Goal: Book appointment/travel/reservation

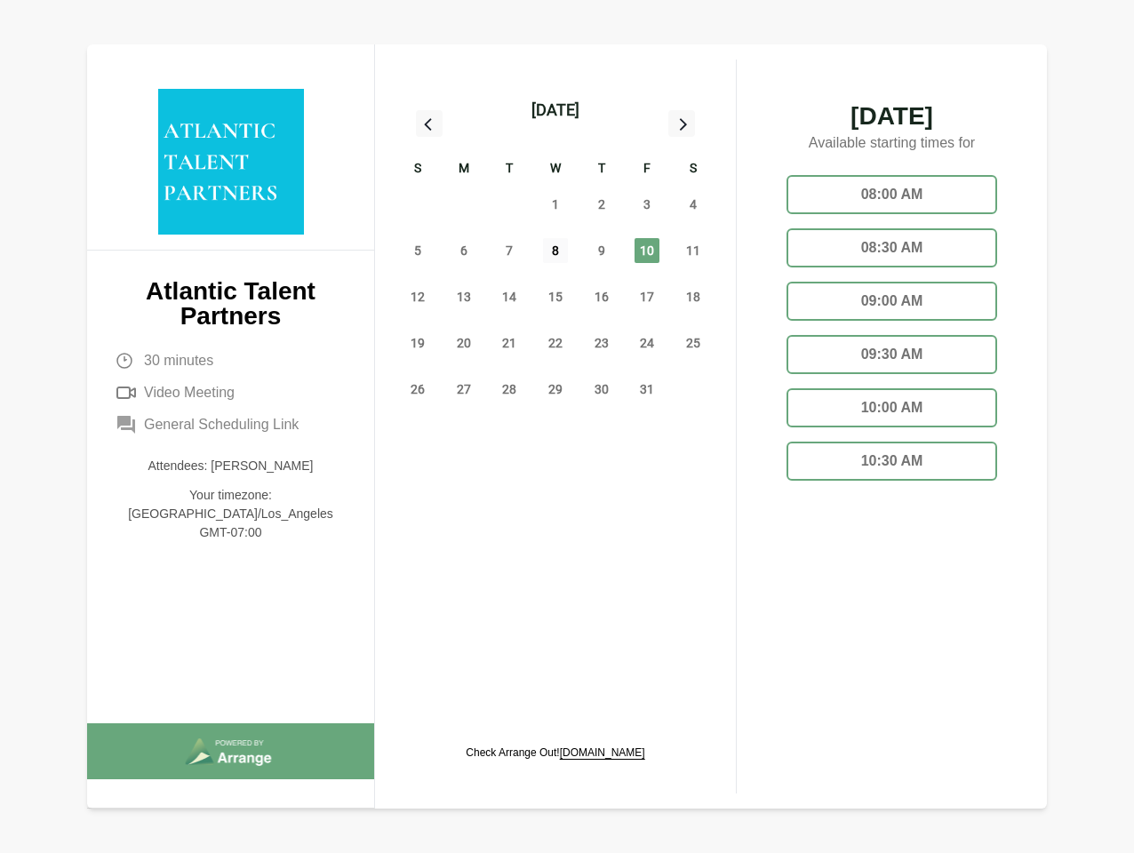
click at [555, 253] on span "8" at bounding box center [555, 250] width 25 height 25
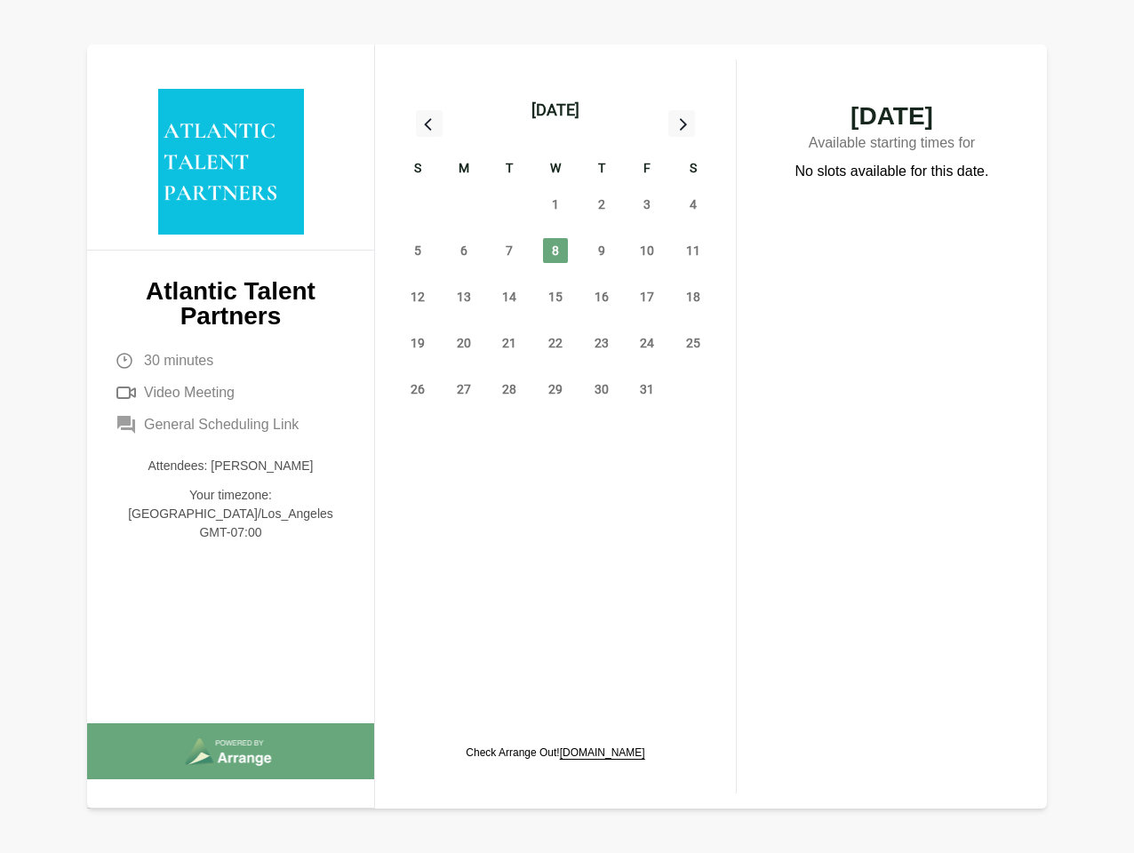
click at [554, 110] on div "[DATE]" at bounding box center [555, 110] width 48 height 25
click at [418, 204] on div "28" at bounding box center [418, 204] width 46 height 46
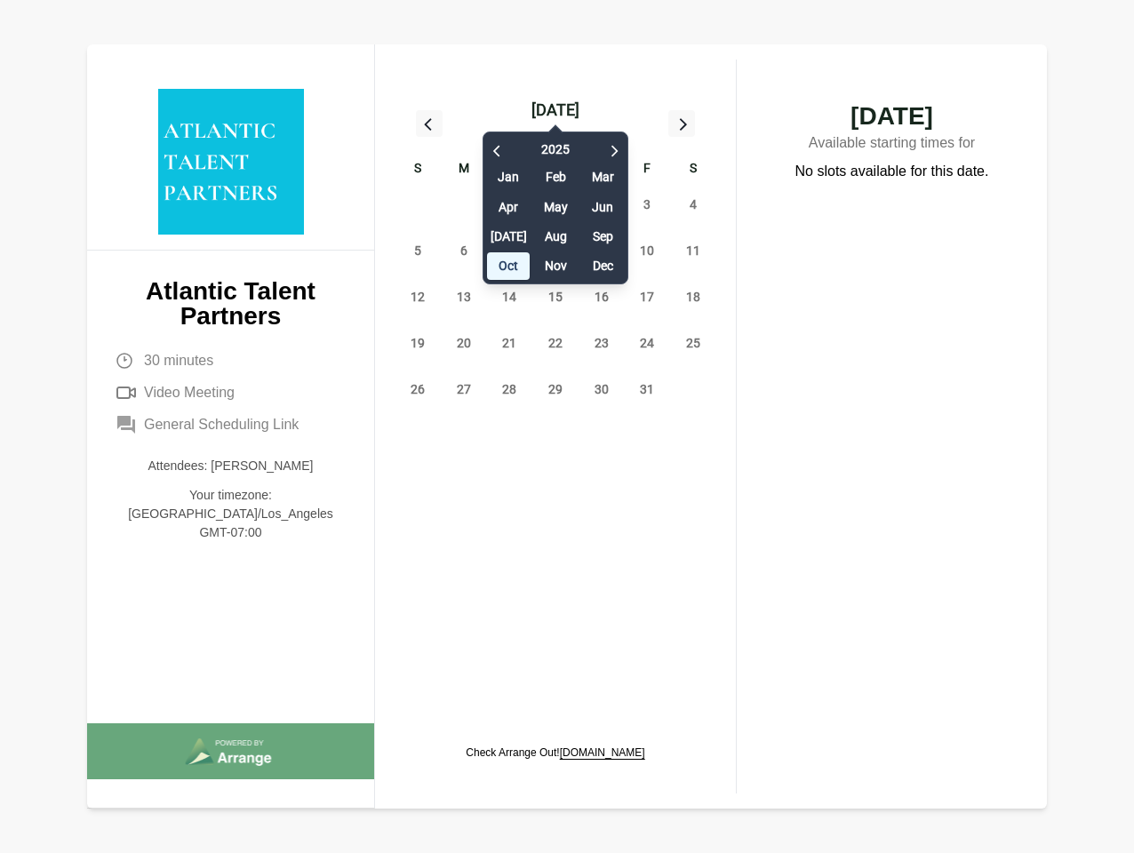
click at [464, 204] on div "29" at bounding box center [464, 204] width 46 height 46
click at [509, 204] on div "[DATE] Feb Mar Apr May Jun [DATE] Aug Sep Oct Nov Dec" at bounding box center [555, 204] width 146 height 162
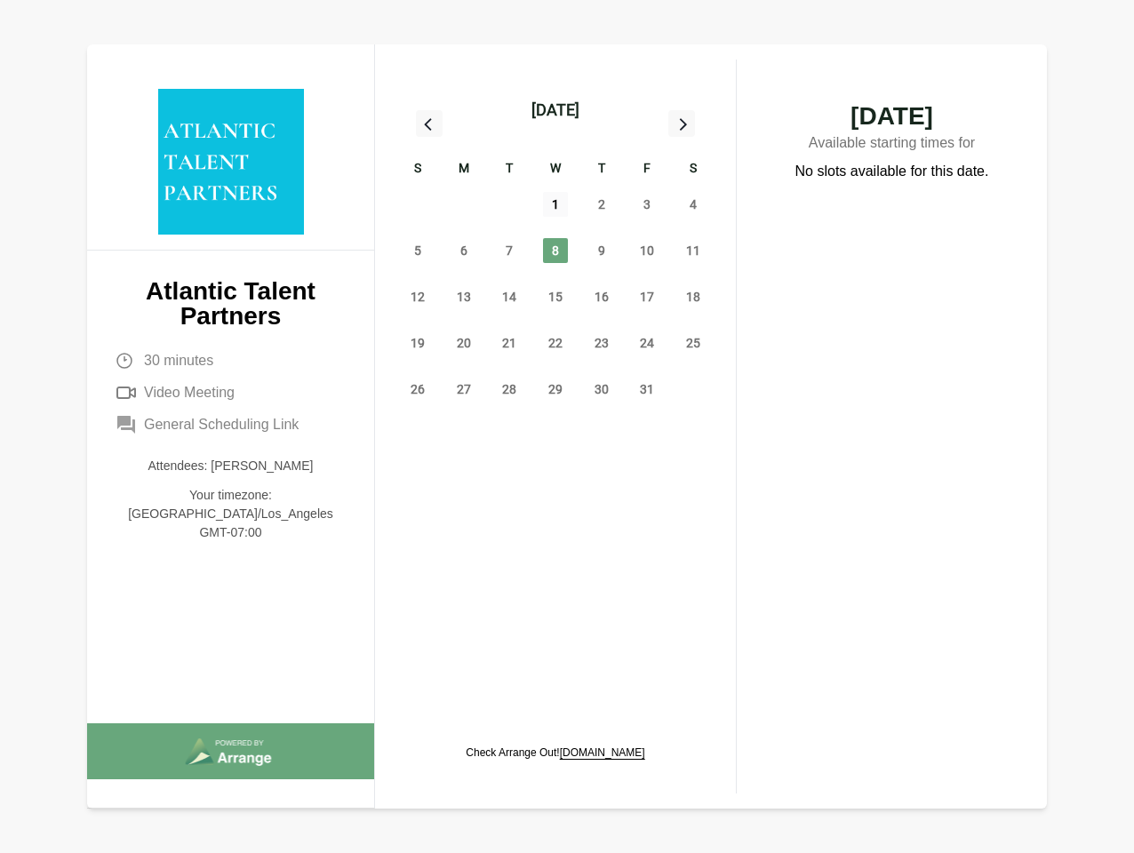
click at [555, 204] on span "1" at bounding box center [555, 204] width 25 height 25
click at [602, 204] on span "2" at bounding box center [601, 204] width 25 height 25
click at [647, 204] on span "3" at bounding box center [646, 204] width 25 height 25
click at [693, 204] on span "4" at bounding box center [693, 204] width 25 height 25
click at [418, 251] on span "5" at bounding box center [417, 250] width 25 height 25
